Goal: Find specific page/section: Find specific page/section

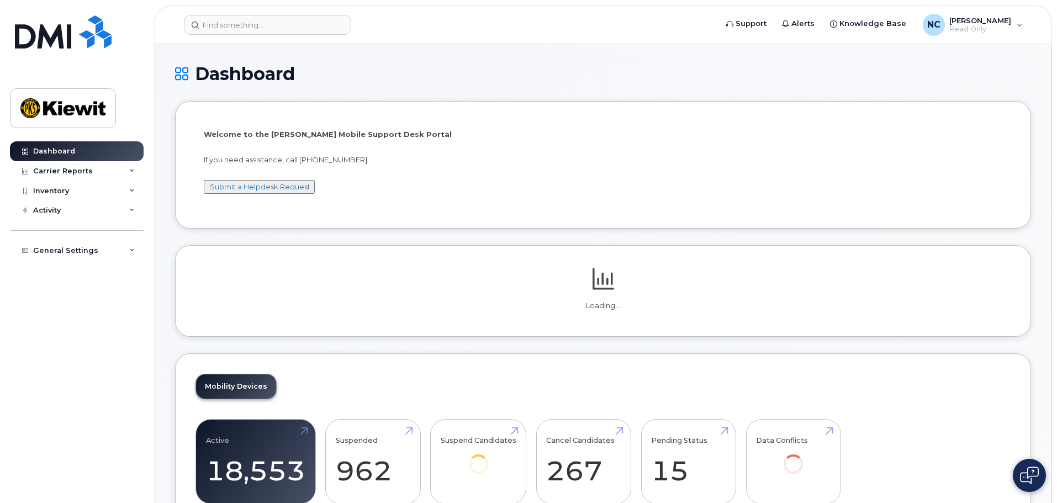
click at [71, 192] on div "Inventory" at bounding box center [77, 191] width 134 height 20
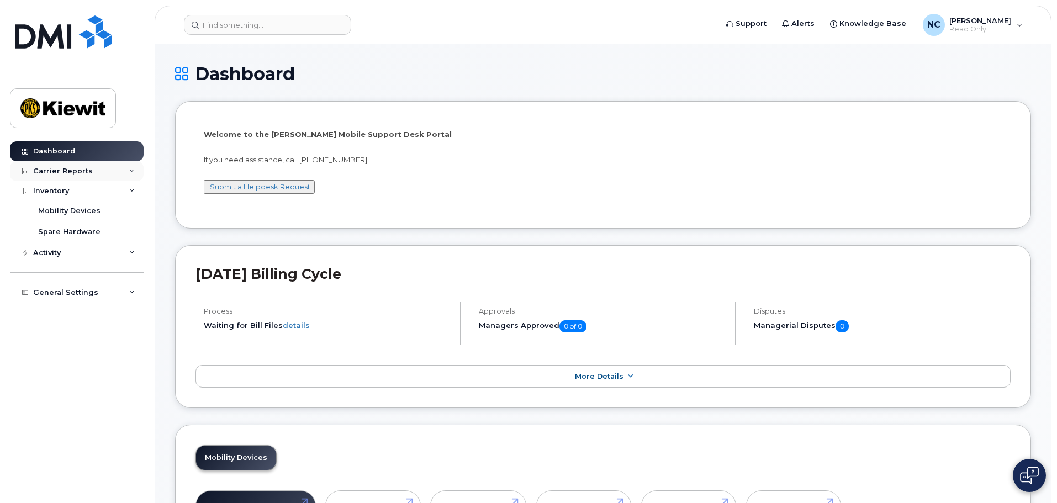
click at [78, 172] on div "Carrier Reports" at bounding box center [63, 171] width 60 height 9
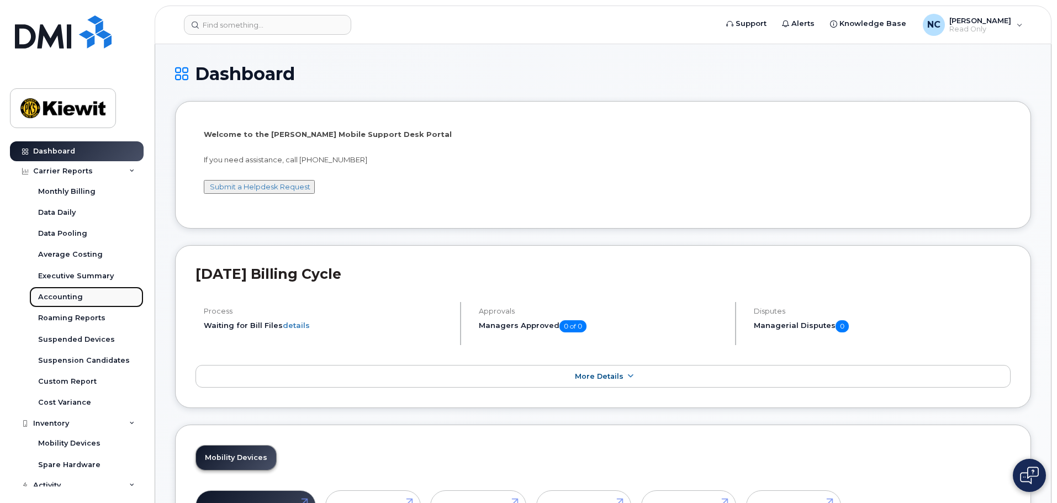
click at [73, 293] on div "Accounting" at bounding box center [60, 297] width 45 height 10
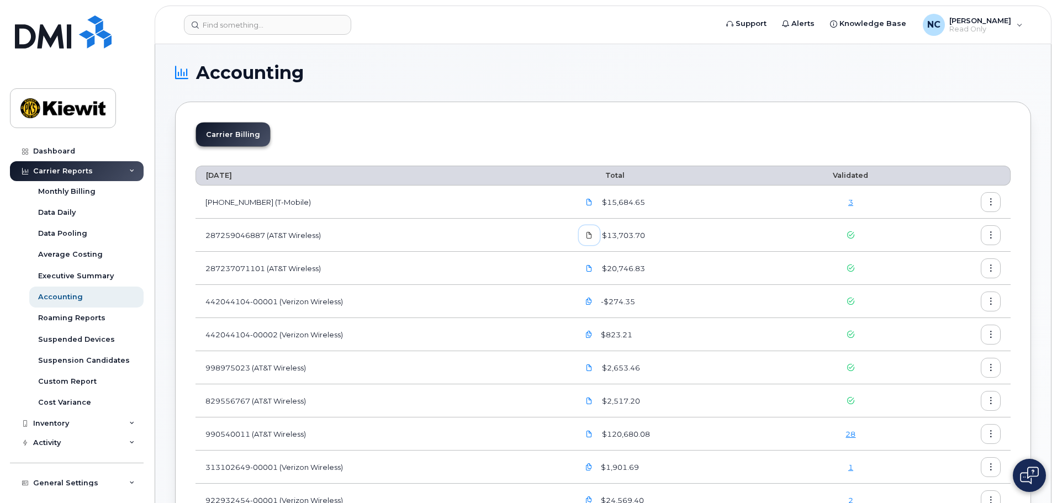
click at [592, 232] on icon at bounding box center [589, 235] width 7 height 7
click at [590, 301] on icon "button" at bounding box center [588, 301] width 7 height 7
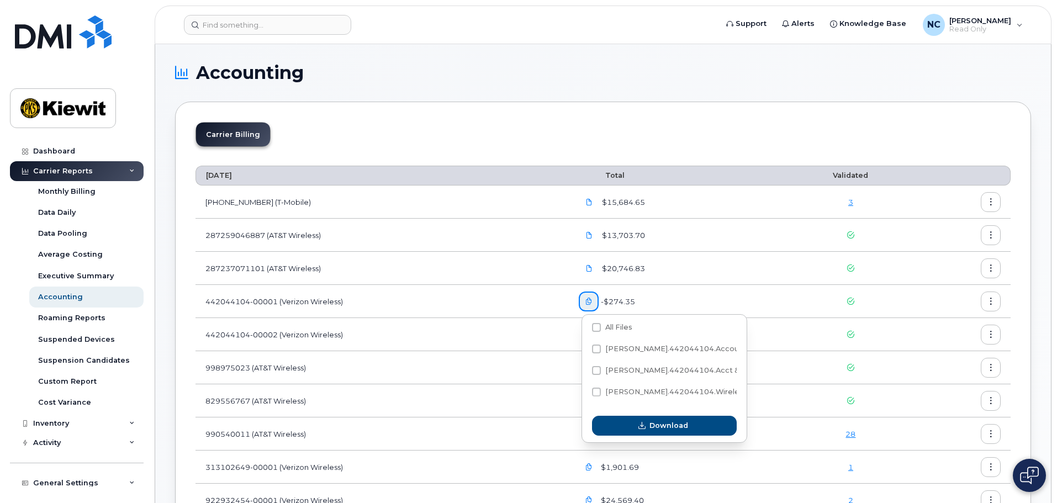
click at [408, 338] on td "442044104-00002 (Verizon Wireless)" at bounding box center [381, 334] width 373 height 33
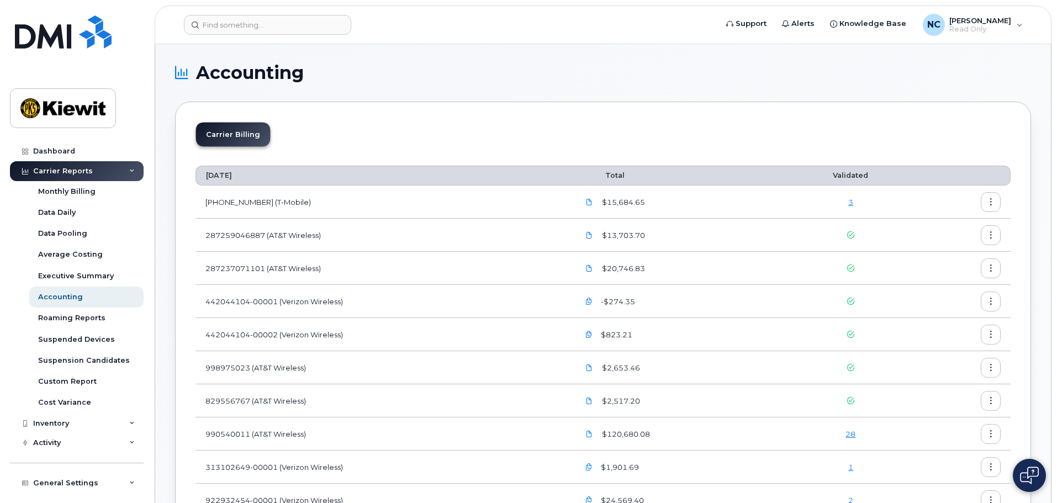
click at [590, 333] on icon "button" at bounding box center [588, 334] width 7 height 7
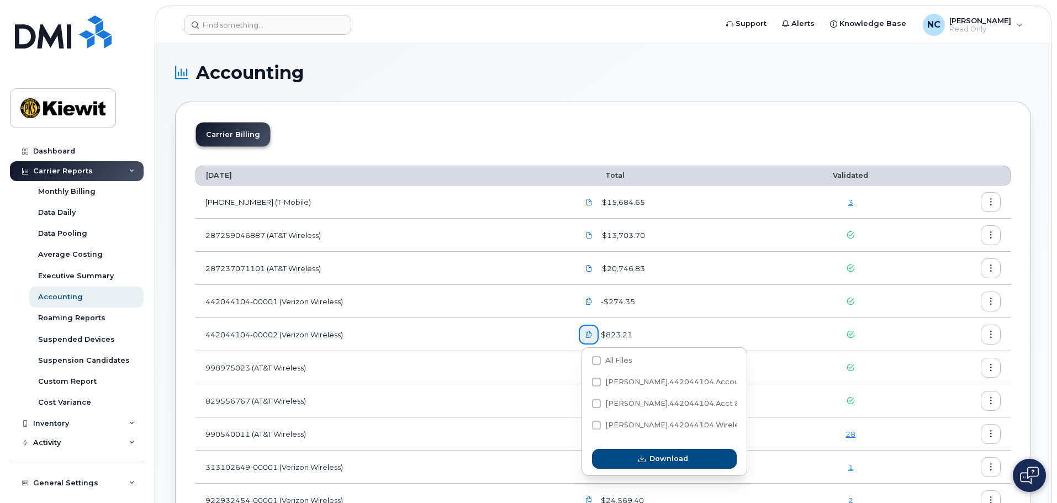
click at [509, 334] on td "442044104-00002 (Verizon Wireless)" at bounding box center [381, 334] width 373 height 33
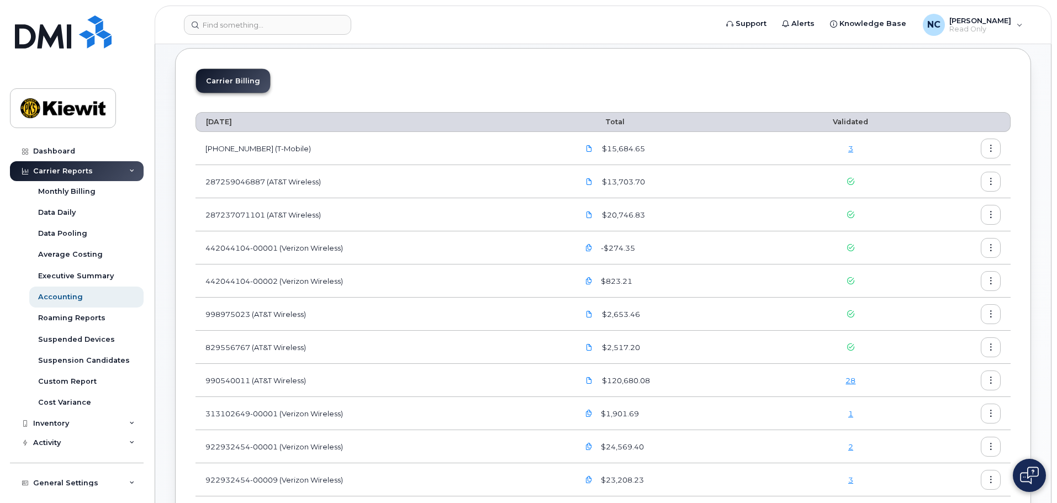
scroll to position [55, 0]
